Goal: Task Accomplishment & Management: Use online tool/utility

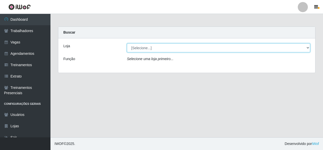
click at [168, 46] on select "[Selecione...] Rede Econômico - Malvinas Rede Econômico - Prata" at bounding box center [218, 47] width 183 height 9
select select "194"
click at [127, 43] on select "[Selecione...] Rede Econômico - Malvinas Rede Econômico - Prata" at bounding box center [218, 47] width 183 height 9
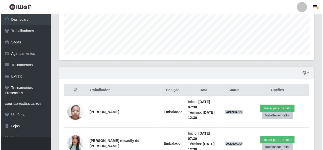
scroll to position [126, 0]
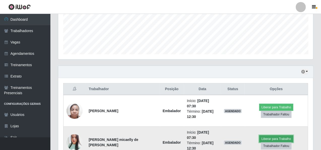
click at [265, 135] on button "Liberar para Trabalho" at bounding box center [276, 138] width 34 height 7
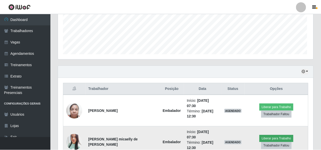
scroll to position [105, 253]
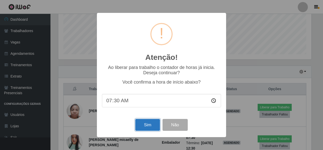
click at [148, 125] on button "Sim" at bounding box center [147, 125] width 24 height 12
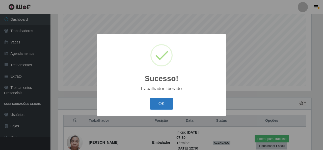
click at [161, 103] on button "OK" at bounding box center [161, 104] width 23 height 12
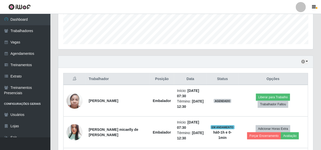
scroll to position [145, 0]
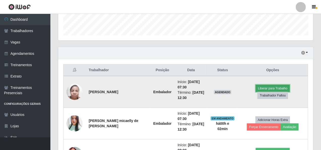
click at [265, 92] on button "Liberar para Trabalho" at bounding box center [273, 88] width 34 height 7
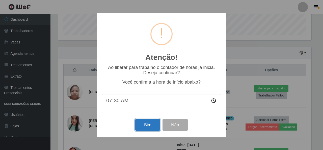
click at [143, 129] on button "Sim" at bounding box center [147, 125] width 24 height 12
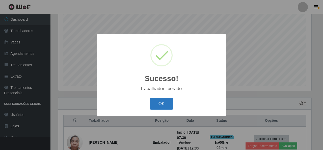
click at [161, 105] on button "OK" at bounding box center [161, 104] width 23 height 12
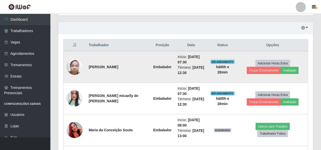
scroll to position [170, 0]
